Goal: Transaction & Acquisition: Purchase product/service

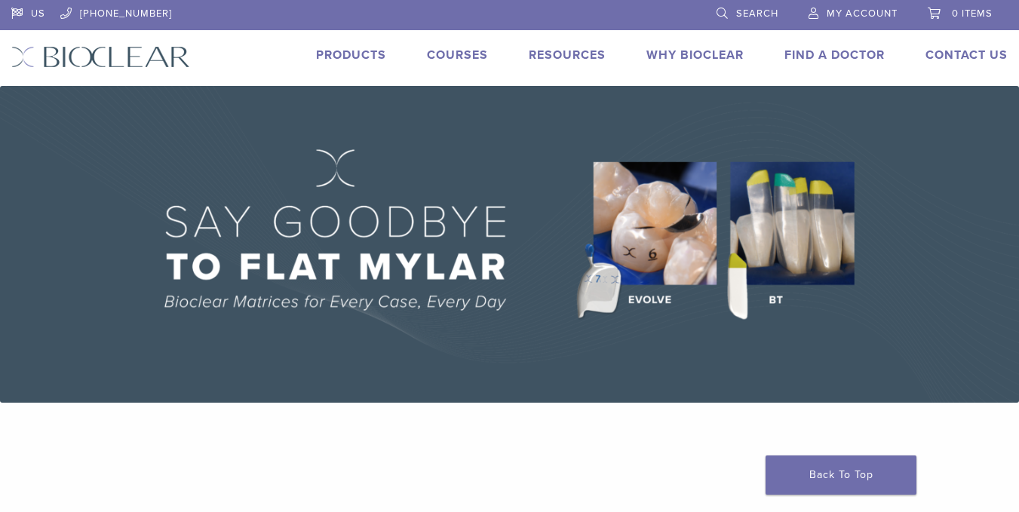
click at [833, 11] on span "My Account" at bounding box center [862, 14] width 71 height 12
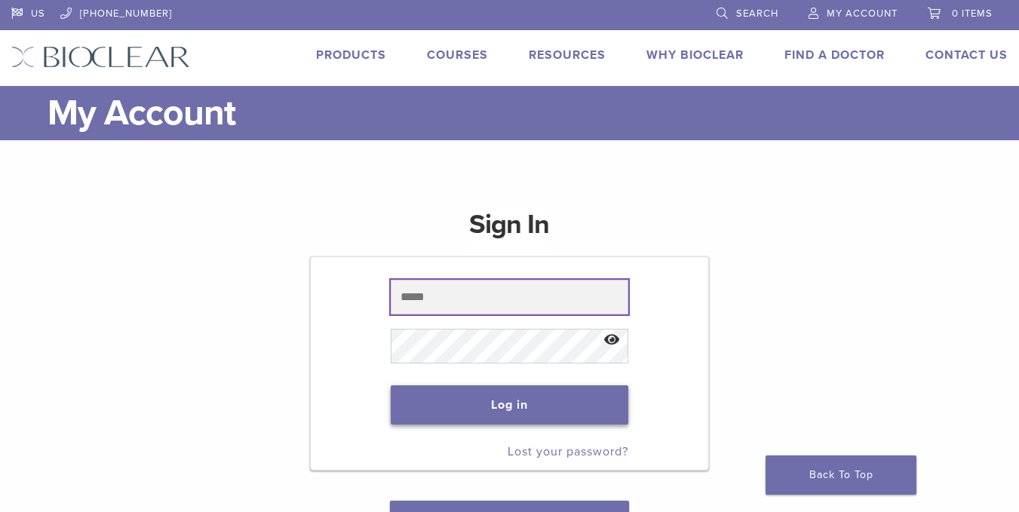
type input "**********"
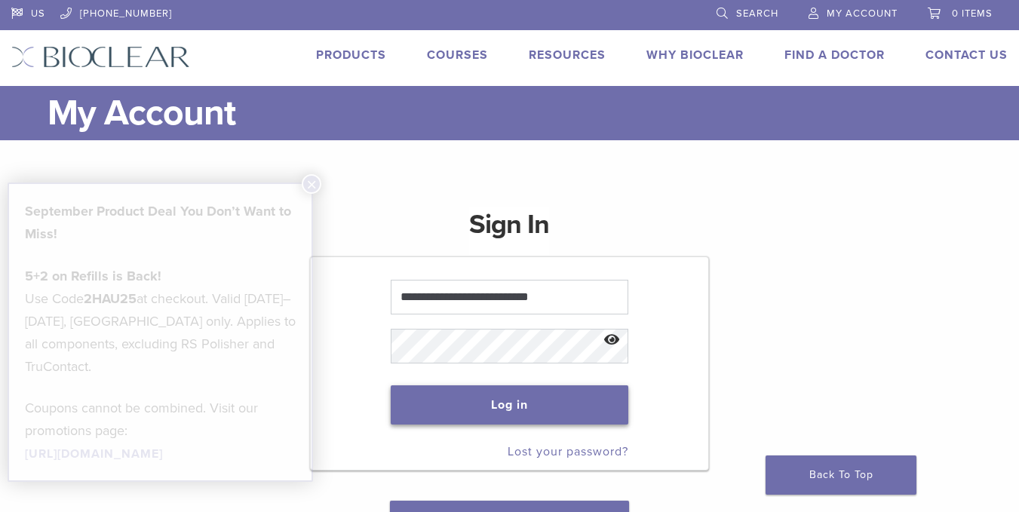
click at [473, 399] on button "Log in" at bounding box center [510, 404] width 238 height 39
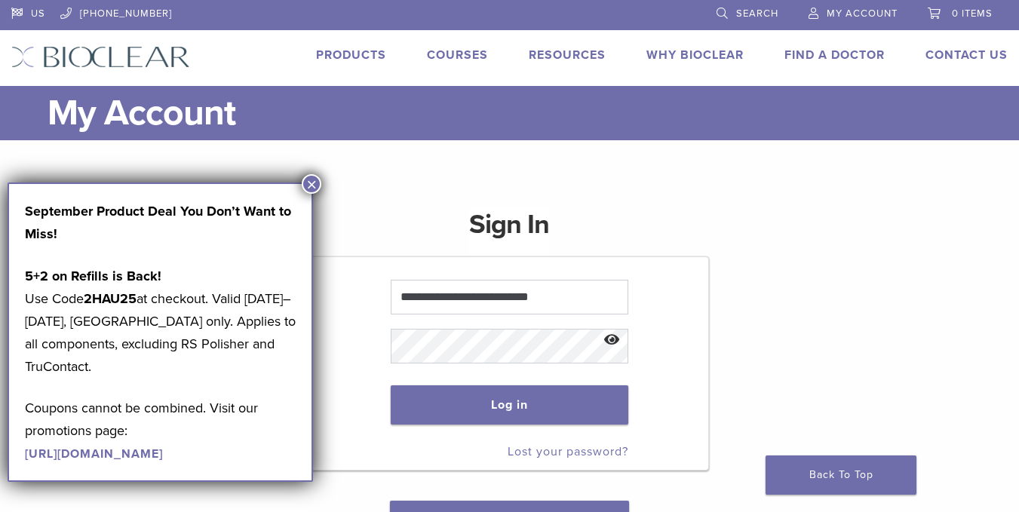
click at [315, 183] on button "×" at bounding box center [312, 184] width 20 height 20
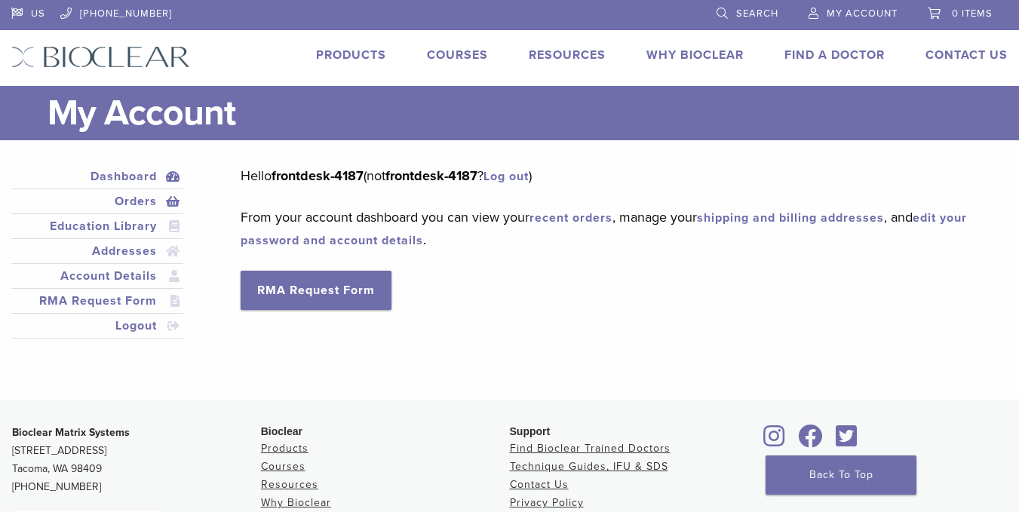
click at [140, 200] on link "Orders" at bounding box center [97, 201] width 166 height 18
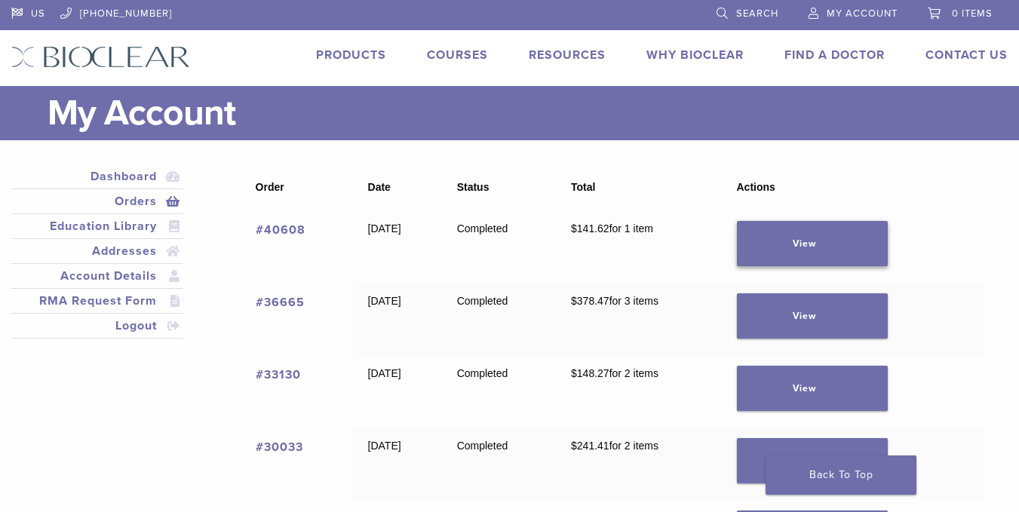
click at [834, 239] on link "View" at bounding box center [812, 243] width 151 height 45
click at [852, 309] on link "View" at bounding box center [812, 315] width 151 height 45
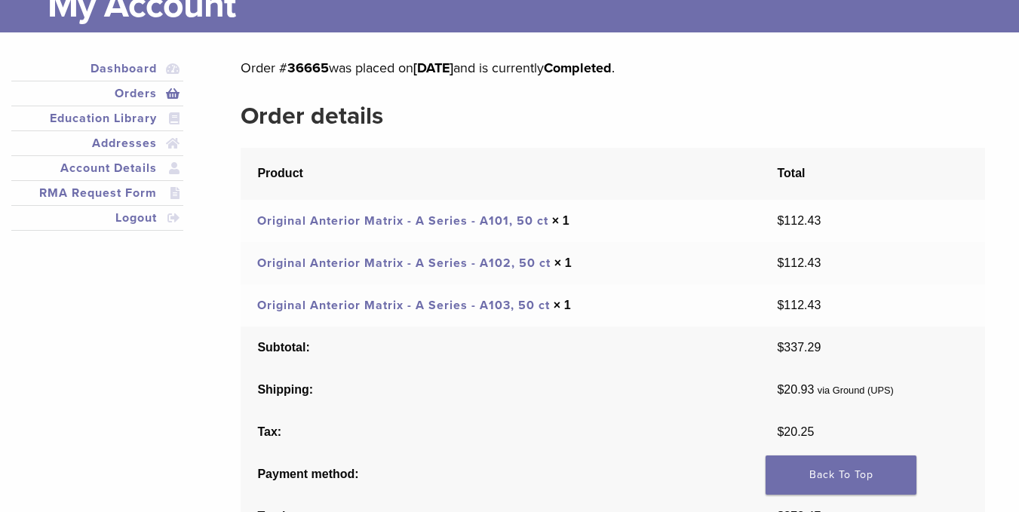
scroll to position [151, 0]
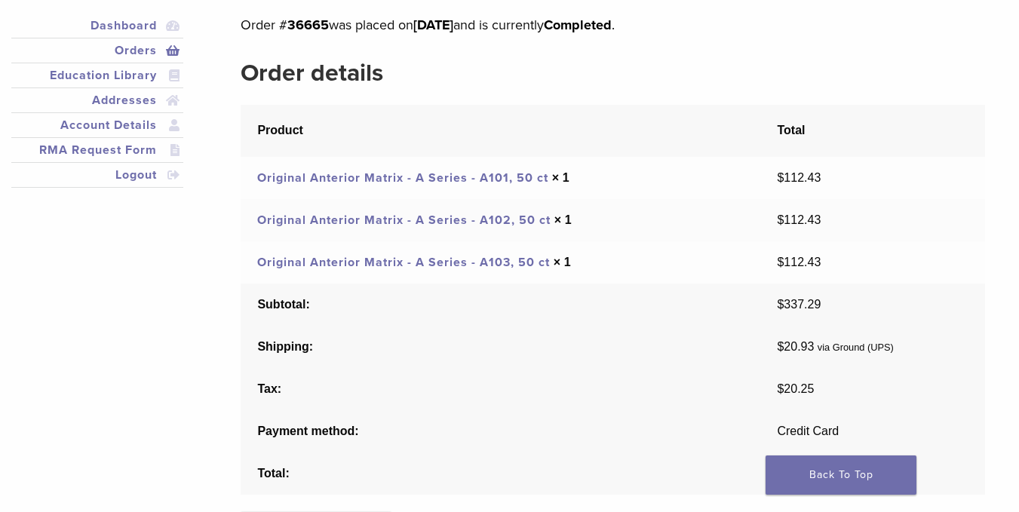
click at [505, 217] on link "Original Anterior Matrix - A Series - A102, 50 ct" at bounding box center [403, 220] width 293 height 15
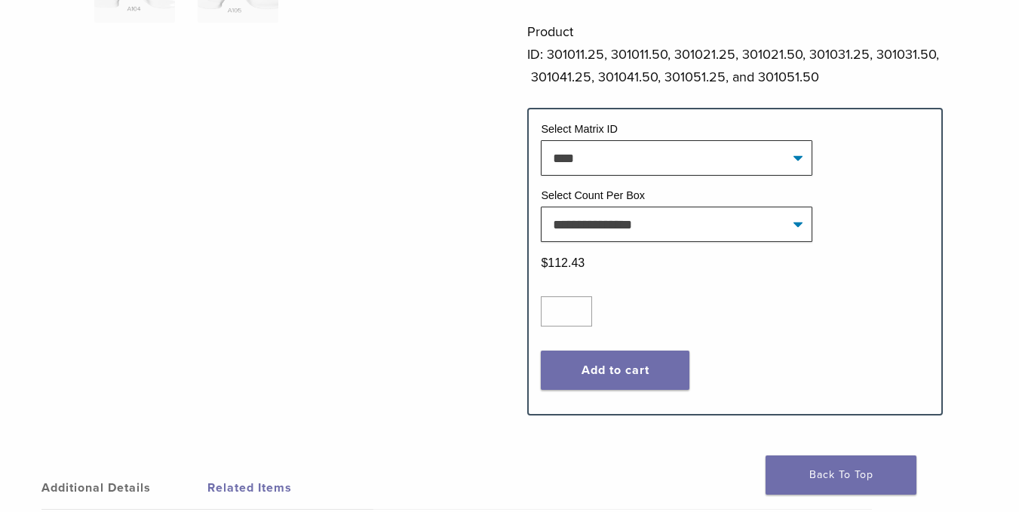
scroll to position [603, 0]
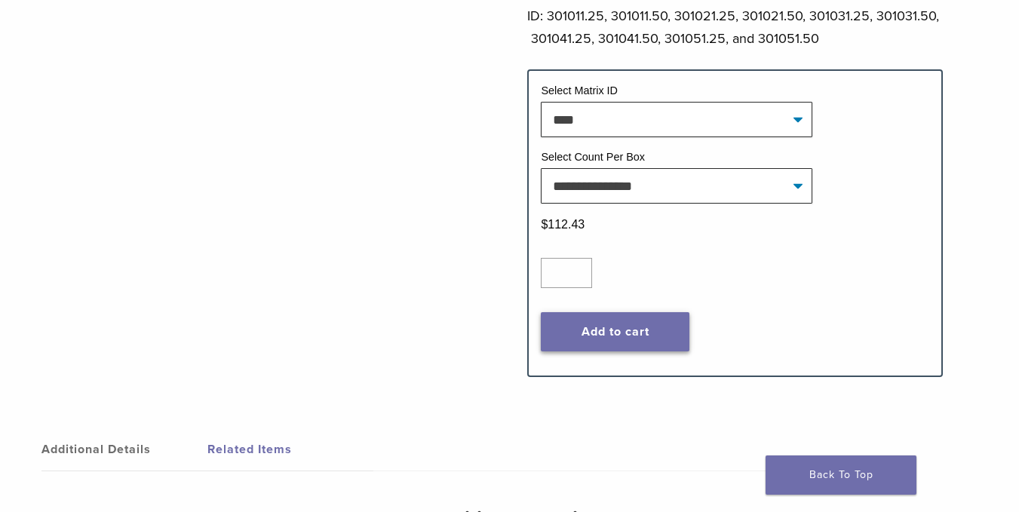
click at [640, 322] on button "Add to cart" at bounding box center [615, 331] width 149 height 39
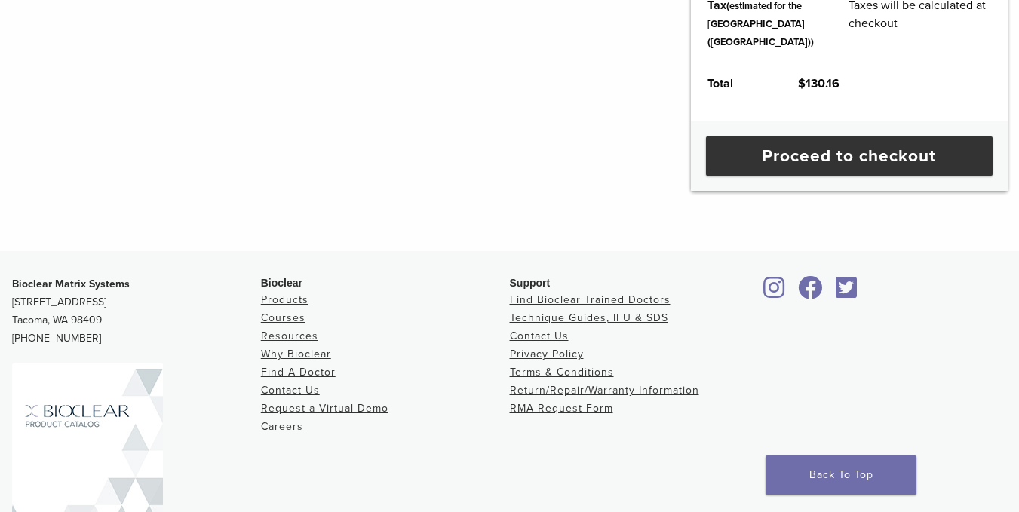
scroll to position [800, 0]
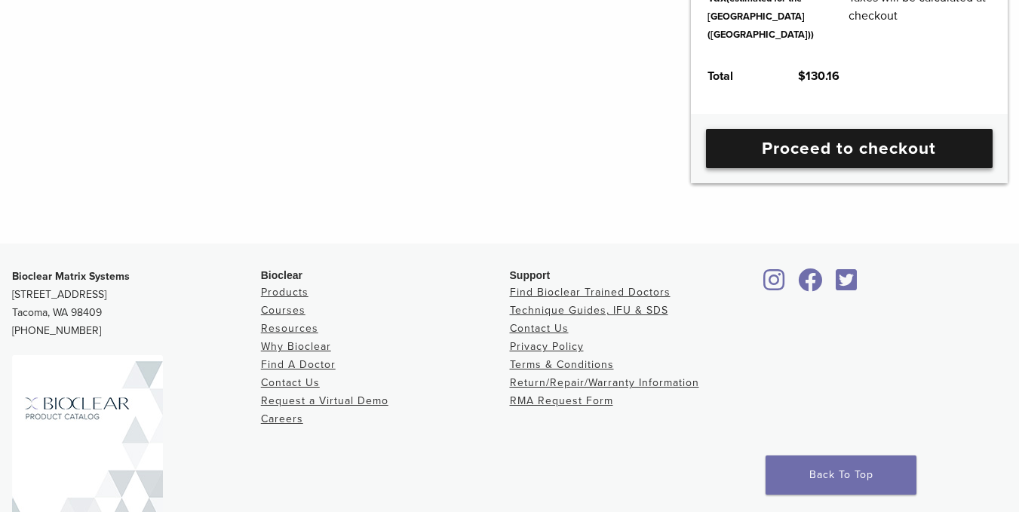
click at [904, 168] on link "Proceed to checkout" at bounding box center [849, 148] width 287 height 39
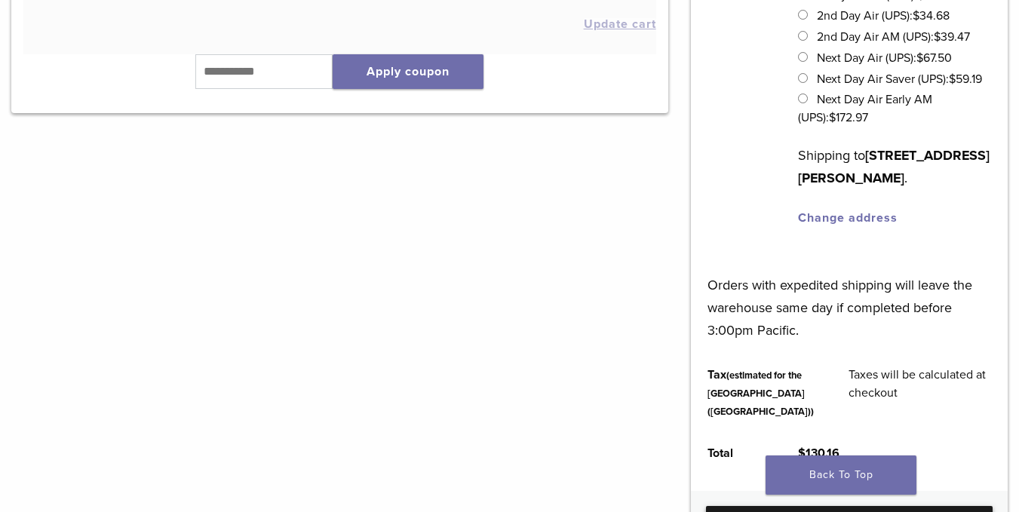
scroll to position [272, 0]
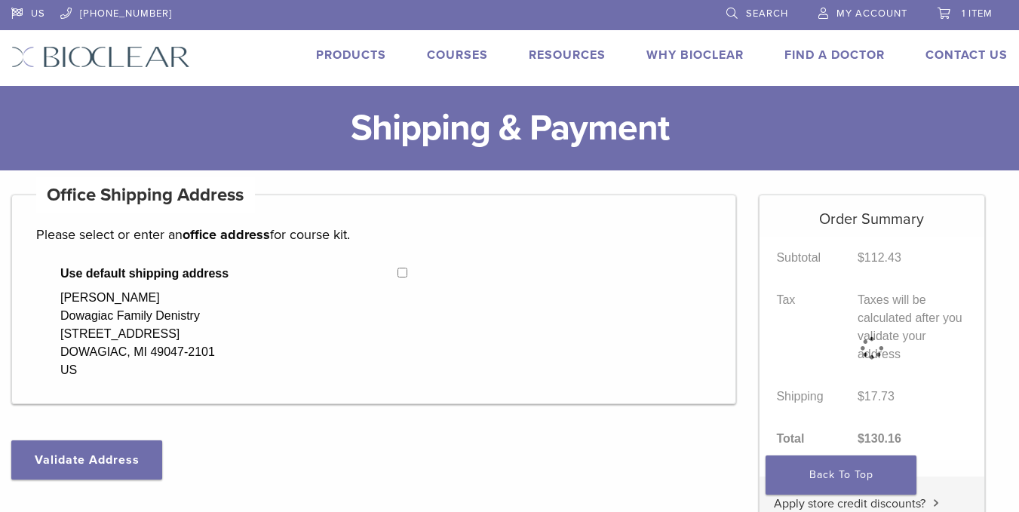
select select "**"
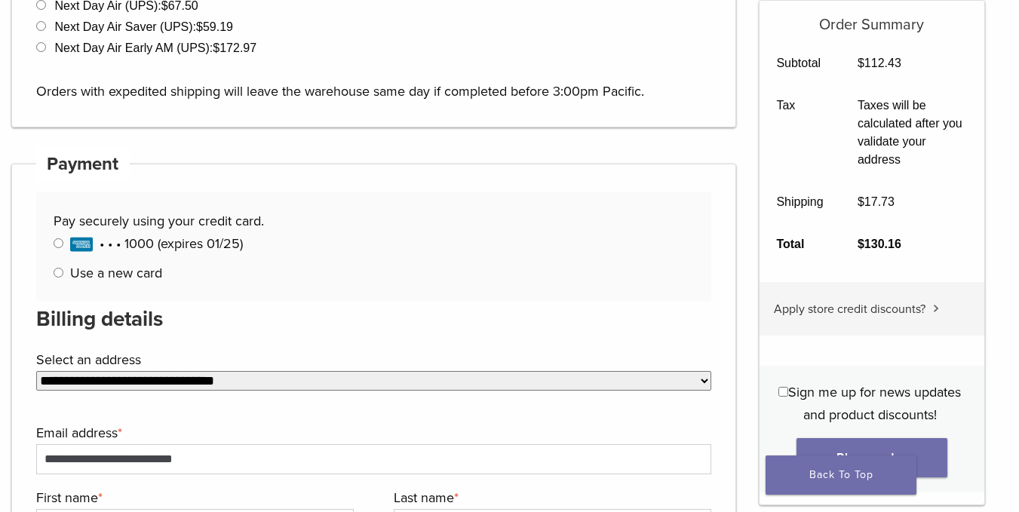
scroll to position [679, 0]
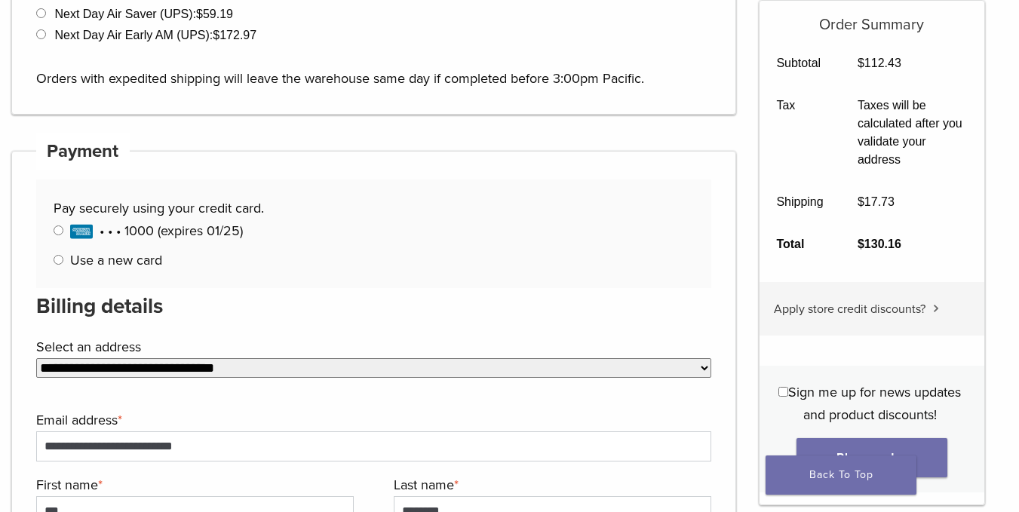
click at [229, 229] on span "• • • 1000 (expires 01/25)" at bounding box center [156, 231] width 173 height 17
click at [141, 256] on label "Use a new card" at bounding box center [116, 260] width 92 height 17
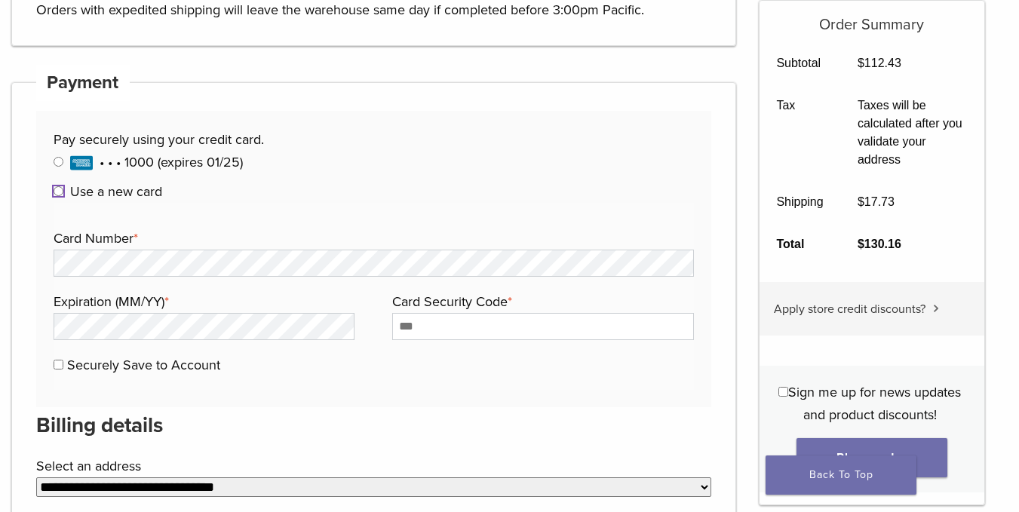
scroll to position [830, 0]
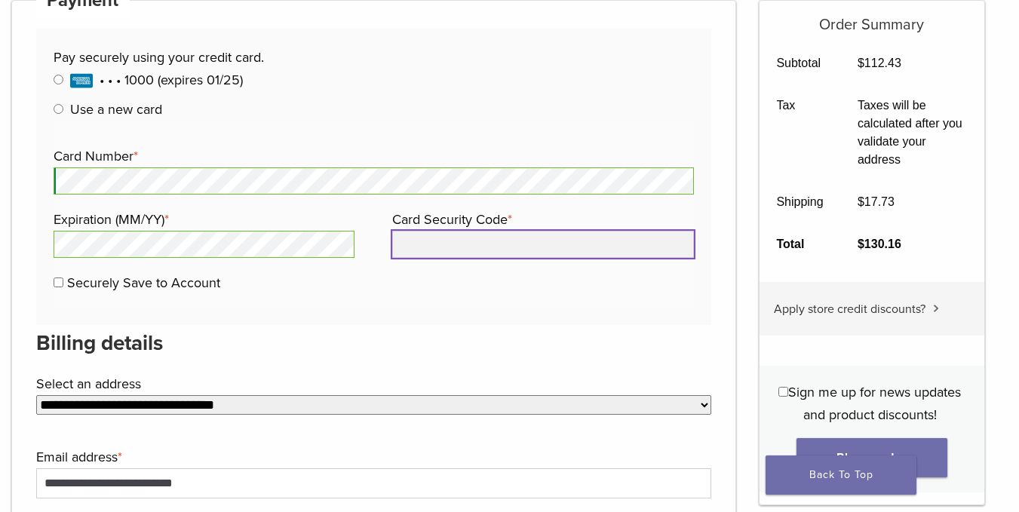
click at [426, 247] on input "Card Security Code *" at bounding box center [543, 244] width 302 height 27
type input "****"
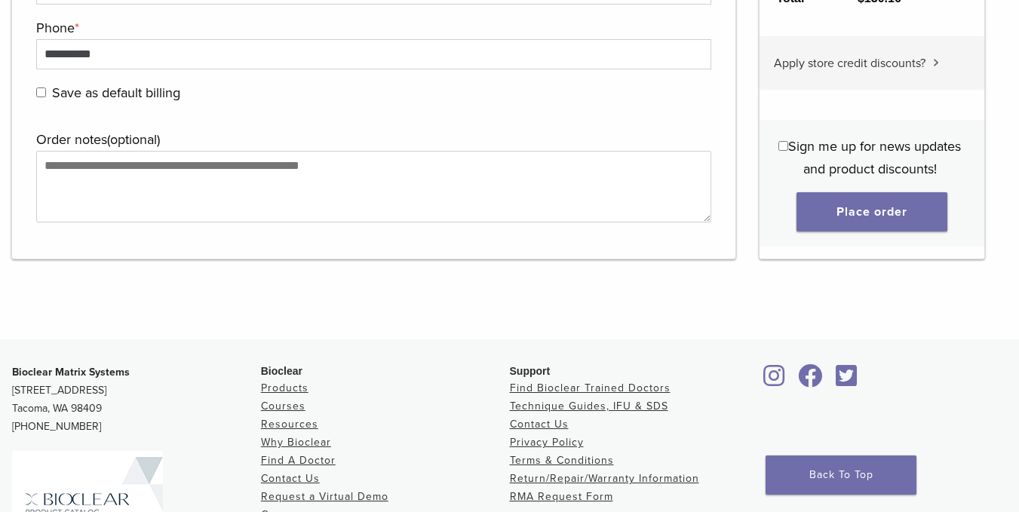
scroll to position [1810, 0]
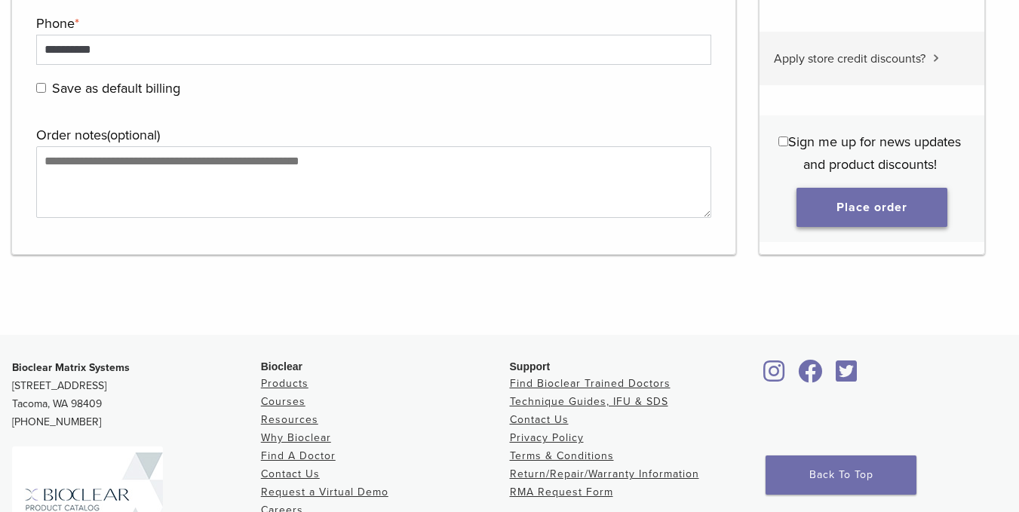
click at [883, 204] on button "Place order" at bounding box center [872, 207] width 151 height 39
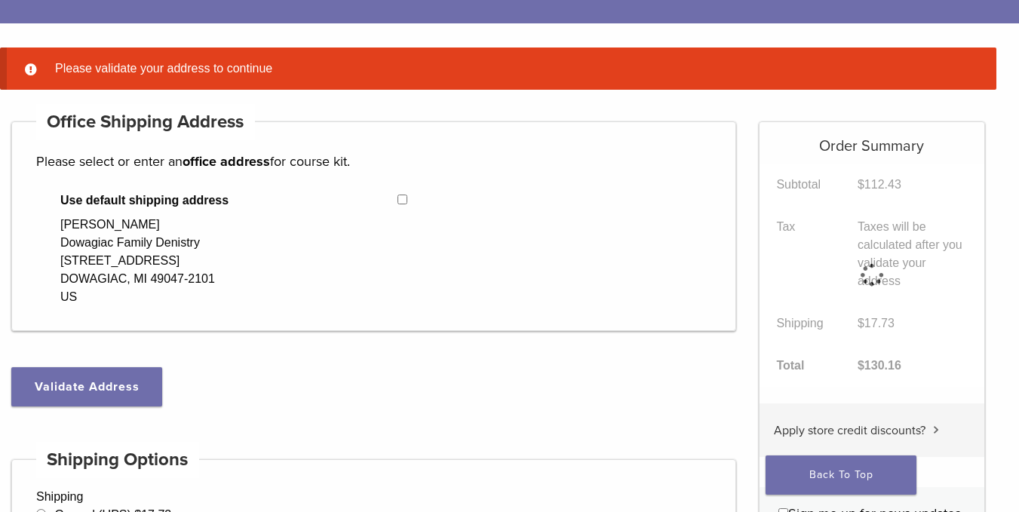
scroll to position [119, 0]
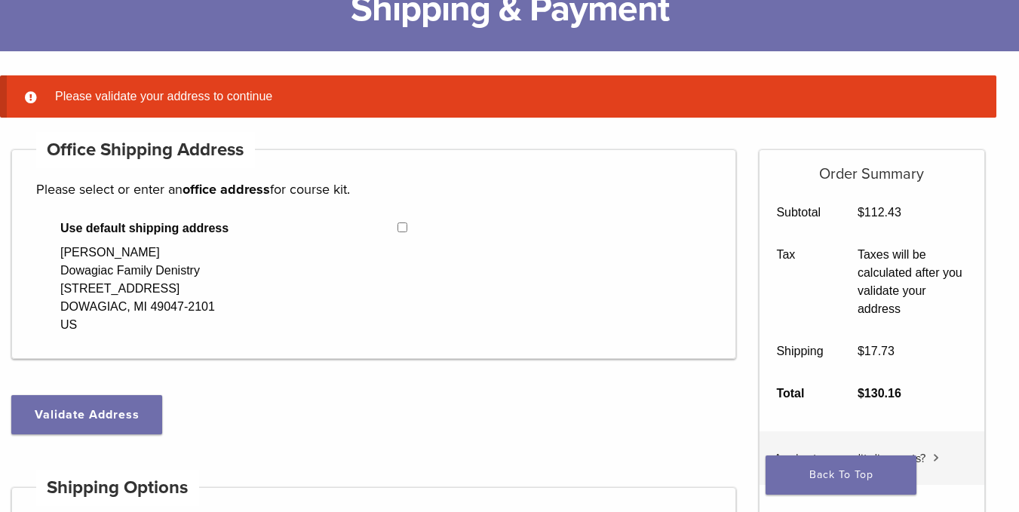
click at [287, 282] on div "Use default shipping address [PERSON_NAME] Family Denistry [STREET_ADDRESS][PER…" at bounding box center [204, 277] width 337 height 115
click at [147, 286] on div "[PERSON_NAME] Family Denistry [STREET_ADDRESS][PERSON_NAME]" at bounding box center [137, 289] width 155 height 91
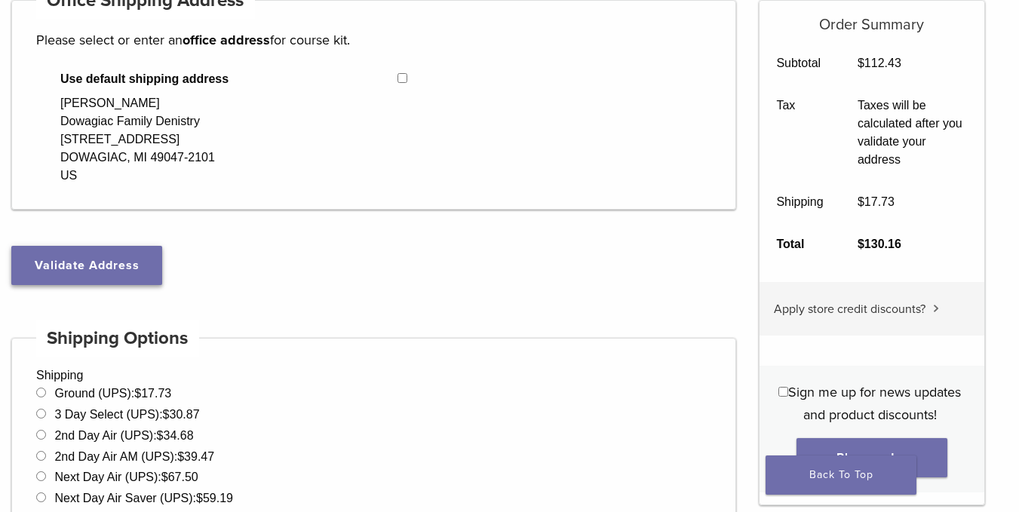
scroll to position [270, 0]
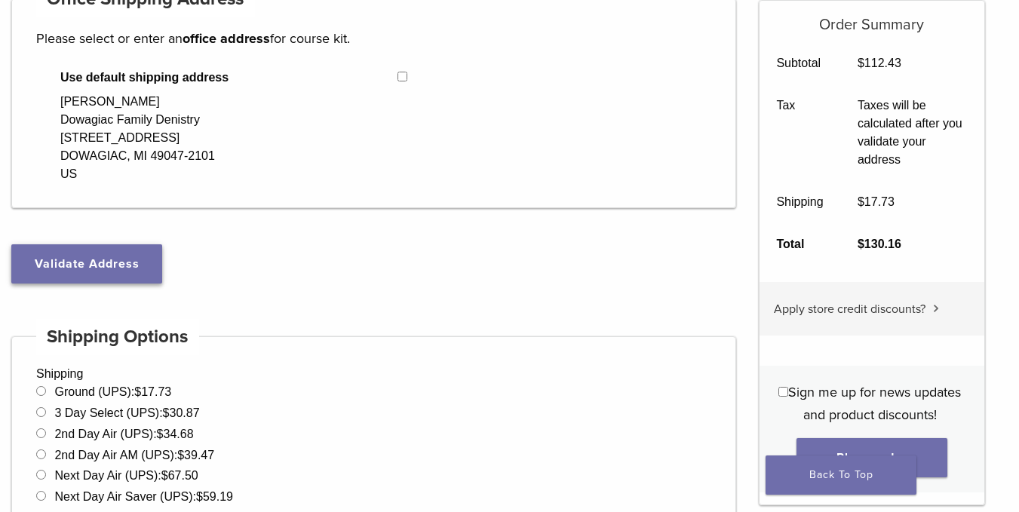
click at [112, 259] on button "Validate Address" at bounding box center [86, 263] width 151 height 39
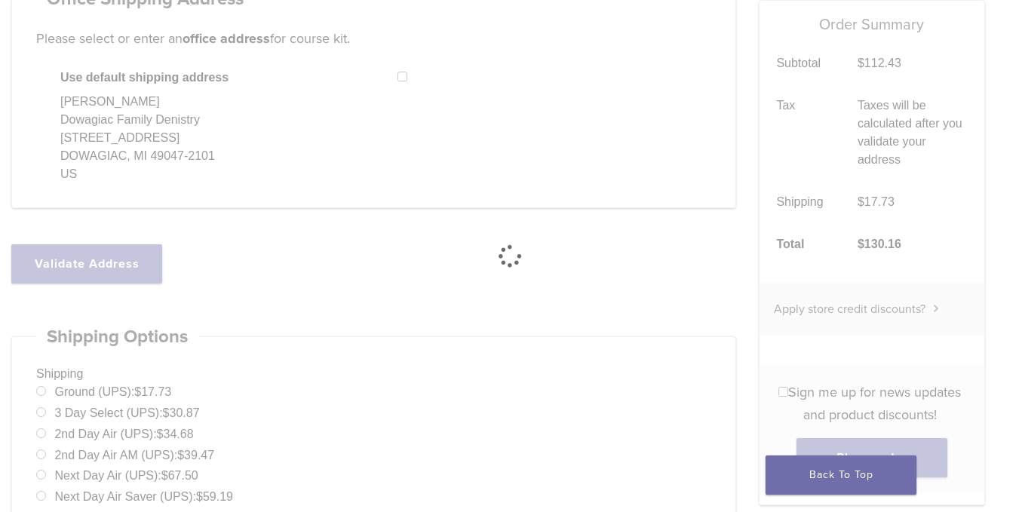
select select "**"
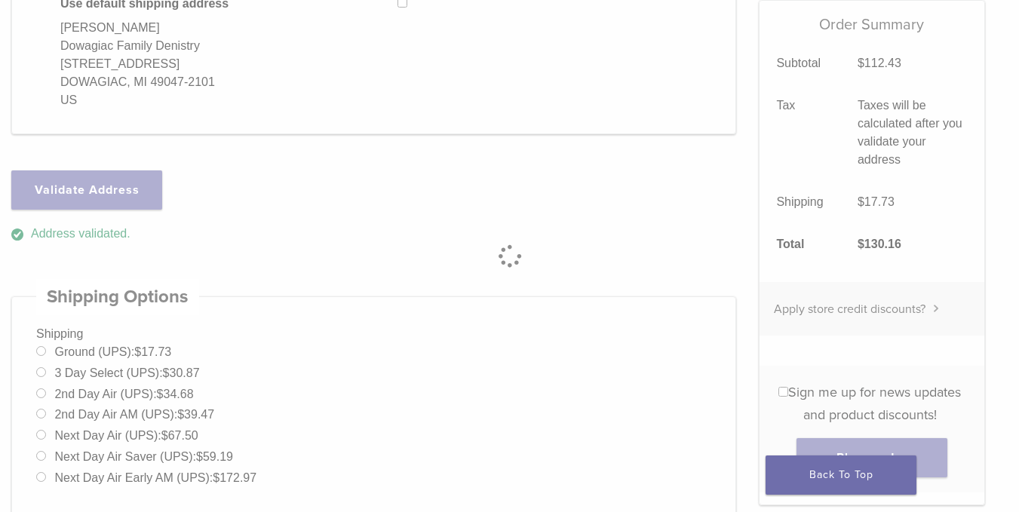
scroll to position [196, 0]
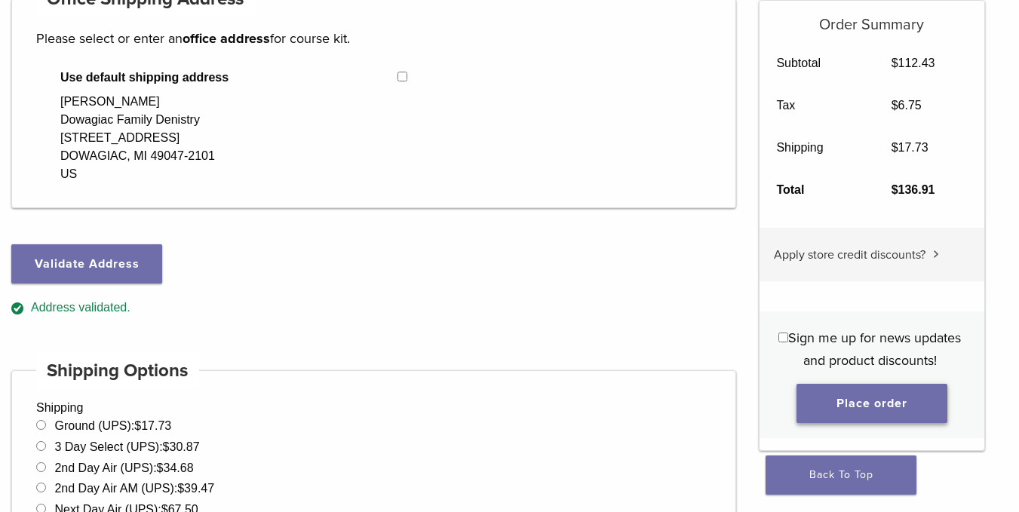
click at [868, 397] on button "Place order" at bounding box center [872, 403] width 151 height 39
